Goal: Transaction & Acquisition: Subscribe to service/newsletter

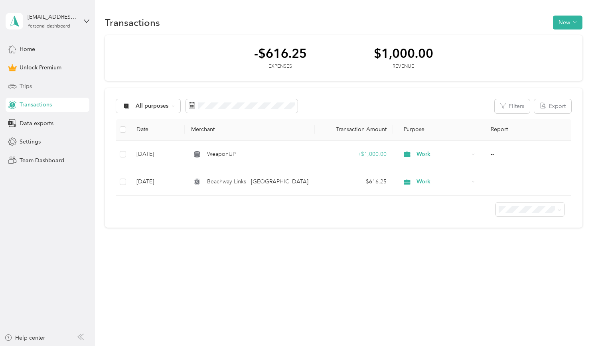
click at [41, 85] on div "Trips" at bounding box center [48, 86] width 84 height 14
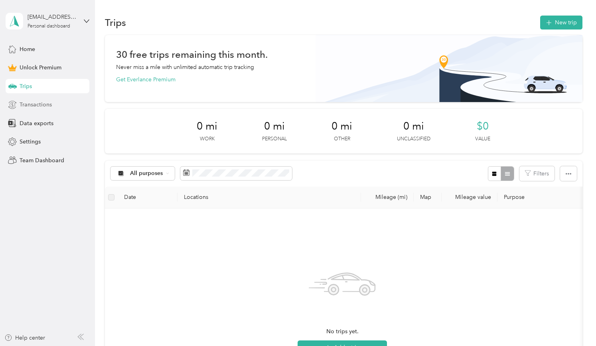
click at [52, 107] on div "Transactions" at bounding box center [48, 105] width 84 height 14
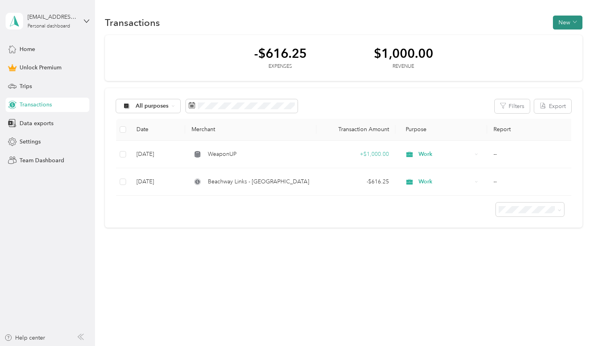
click at [568, 20] on button "New" at bounding box center [568, 23] width 30 height 14
click at [43, 66] on span "Unlock Premium" at bounding box center [41, 67] width 42 height 8
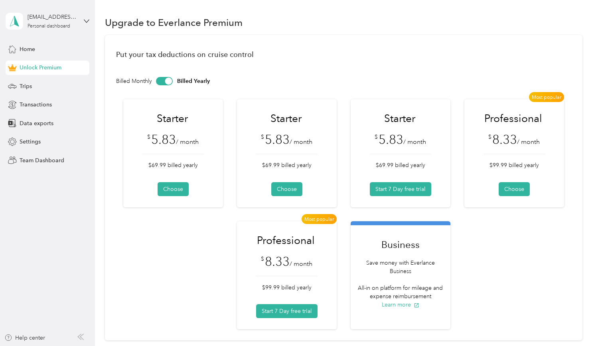
click at [169, 79] on div at bounding box center [168, 80] width 7 height 7
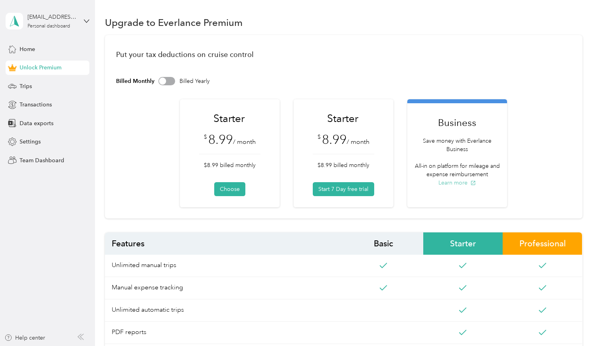
click at [460, 182] on button "Learn more" at bounding box center [458, 183] width 38 height 8
click at [166, 82] on div at bounding box center [162, 80] width 7 height 7
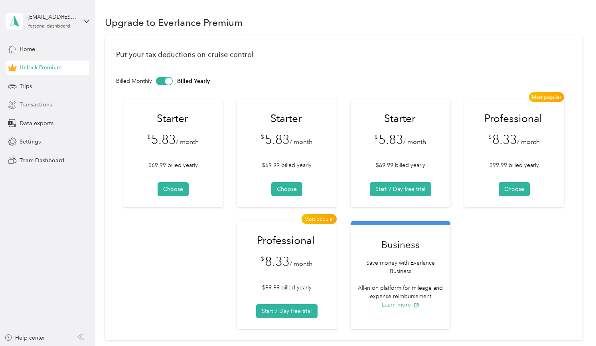
click at [32, 107] on span "Transactions" at bounding box center [36, 105] width 32 height 8
